Goal: Navigation & Orientation: Find specific page/section

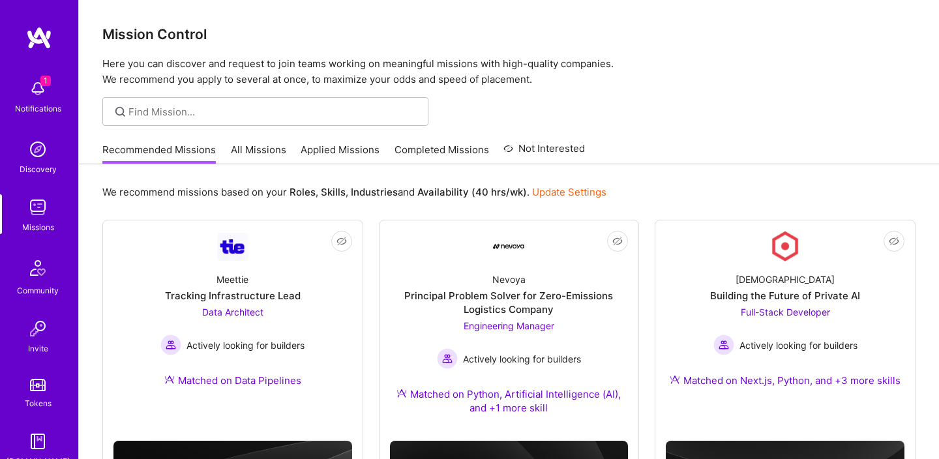
click at [265, 155] on link "All Missions" at bounding box center [258, 154] width 55 height 22
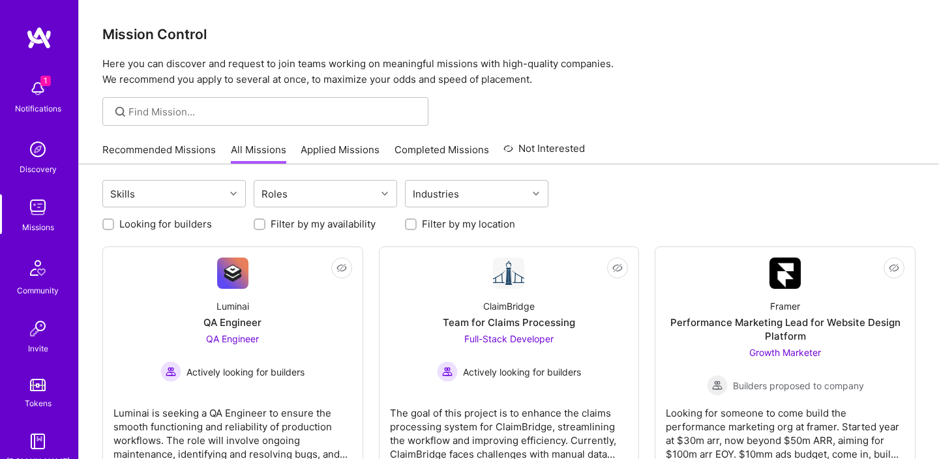
click at [454, 152] on link "Completed Missions" at bounding box center [442, 154] width 95 height 22
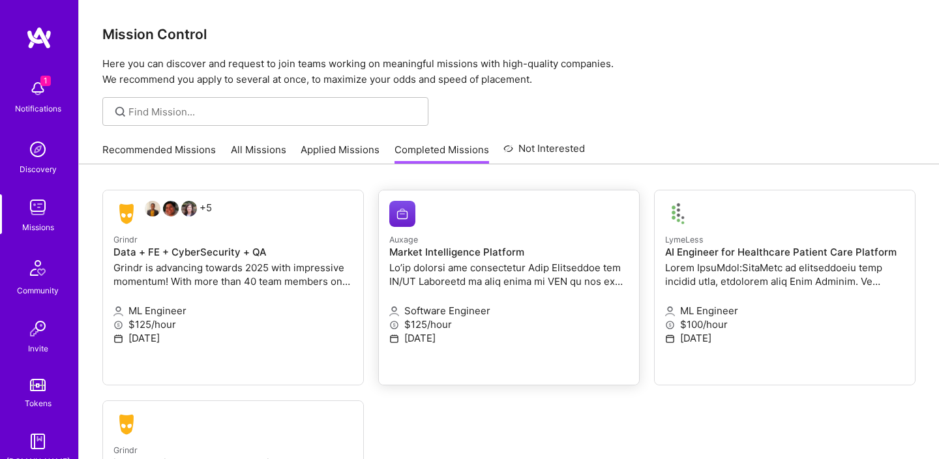
click at [415, 239] on small "Auxage" at bounding box center [403, 240] width 29 height 10
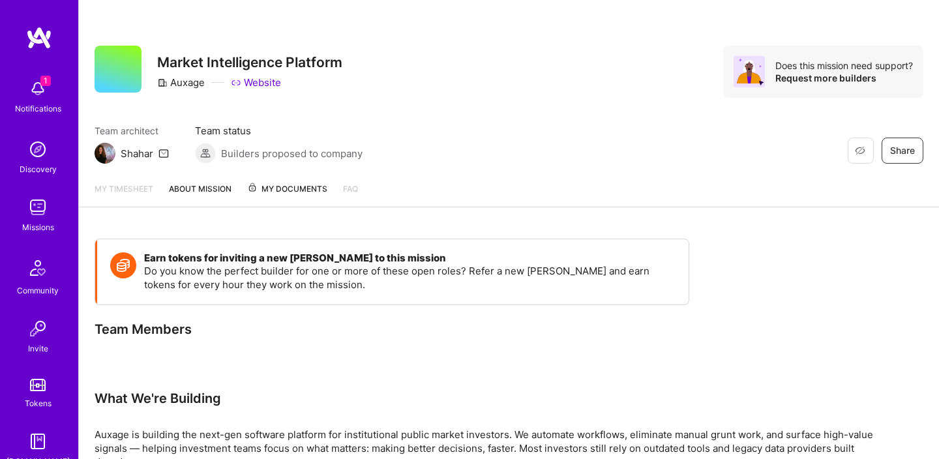
click at [38, 45] on img at bounding box center [39, 37] width 26 height 23
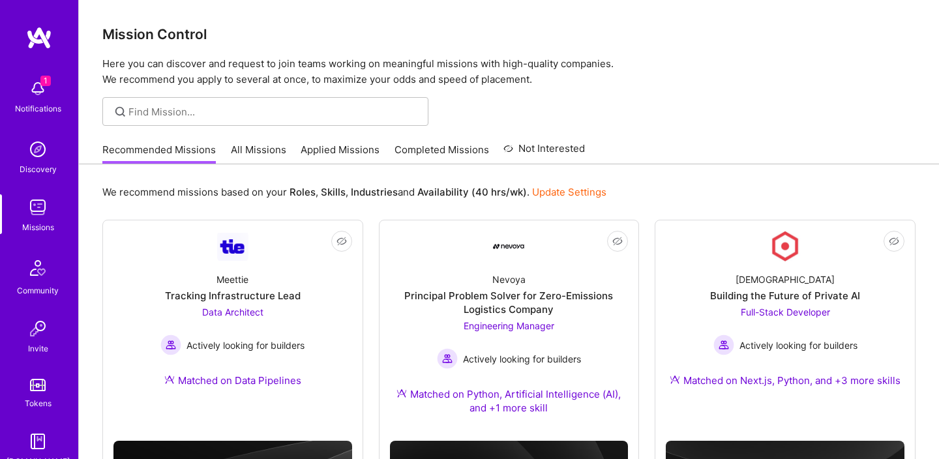
click at [37, 34] on img at bounding box center [39, 37] width 26 height 23
